Goal: Find specific page/section: Find specific page/section

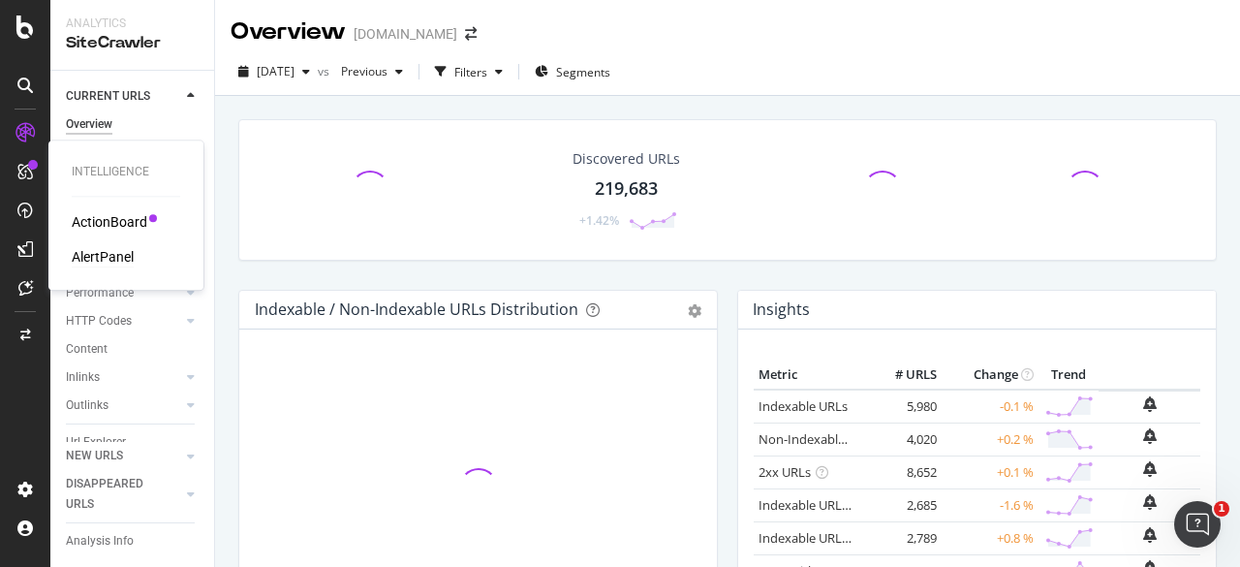
click at [101, 262] on div "AlertPanel" at bounding box center [103, 256] width 62 height 19
